Goal: Information Seeking & Learning: Check status

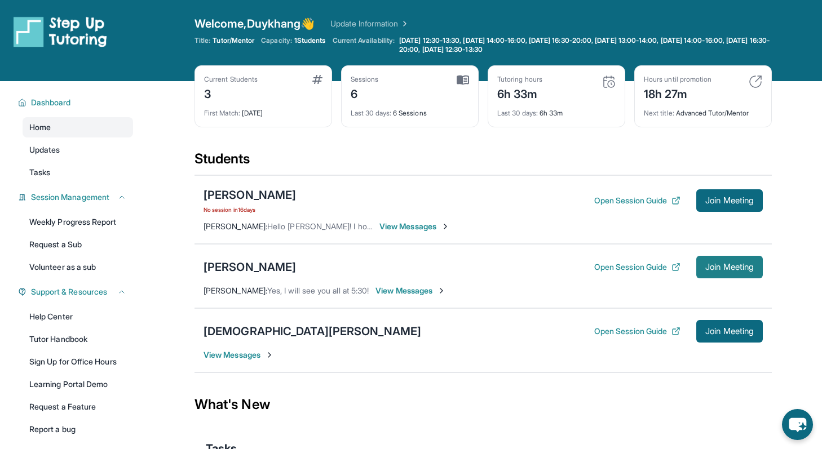
click at [710, 268] on span "Join Meeting" at bounding box center [729, 267] width 48 height 7
click at [228, 328] on div "[DEMOGRAPHIC_DATA][PERSON_NAME]" at bounding box center [312, 332] width 218 height 16
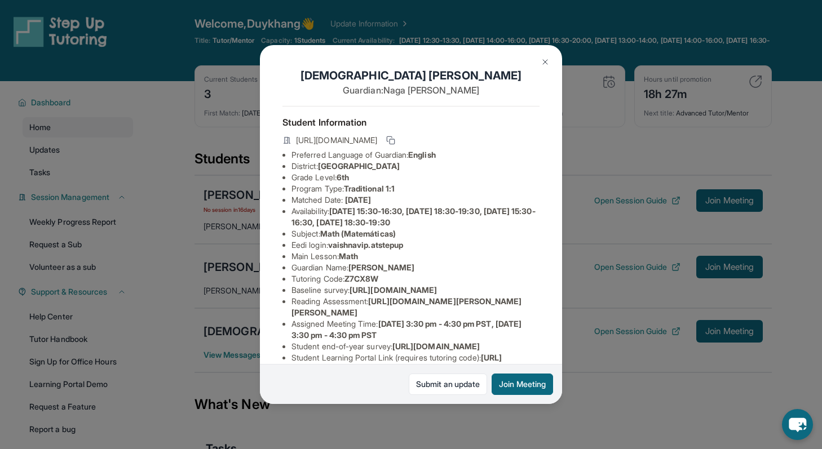
click at [549, 61] on img at bounding box center [545, 61] width 9 height 9
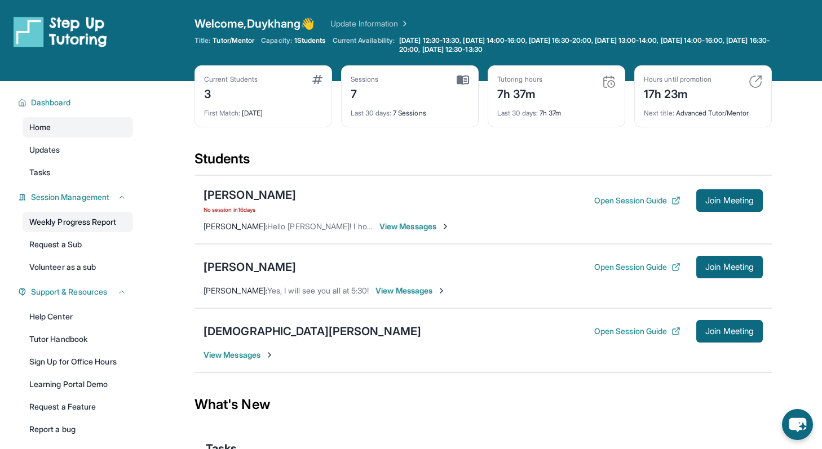
click at [81, 220] on link "Weekly Progress Report" at bounding box center [78, 222] width 110 height 20
click at [291, 264] on div "[PERSON_NAME]" at bounding box center [249, 267] width 92 height 16
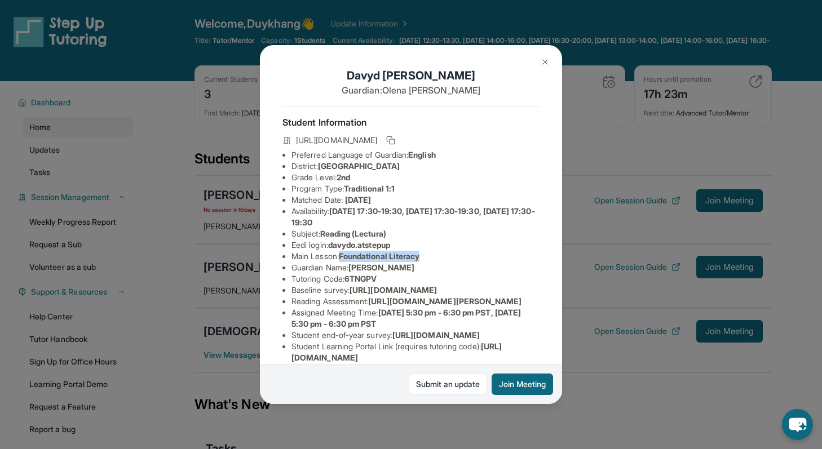
drag, startPoint x: 402, startPoint y: 267, endPoint x: 344, endPoint y: 269, distance: 58.1
click at [344, 262] on li "Main Lesson : Foundational Literacy" at bounding box center [415, 256] width 248 height 11
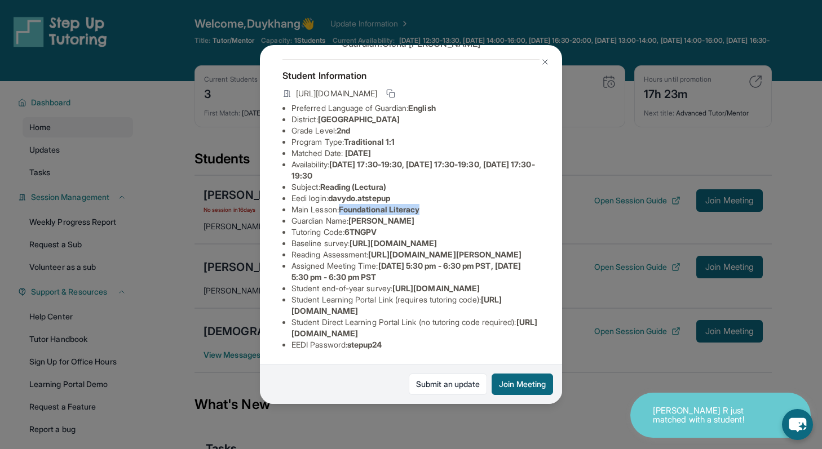
scroll to position [166, 0]
click at [543, 63] on img at bounding box center [545, 61] width 9 height 9
